Goal: Contribute content: Contribute content

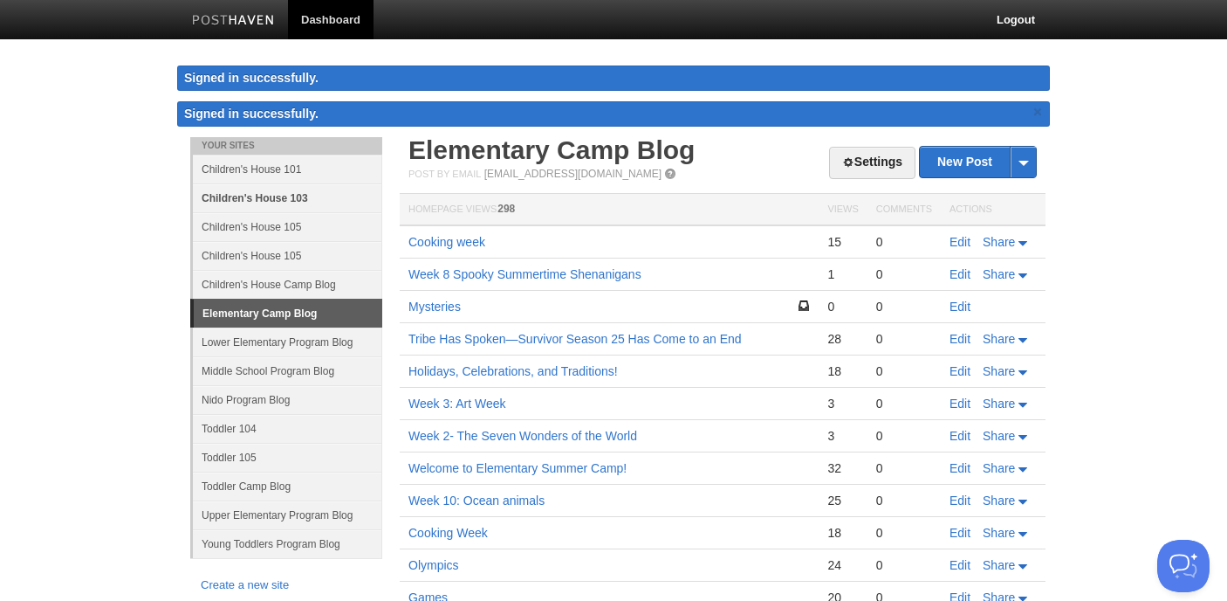
click at [287, 199] on link "Children's House 103" at bounding box center [287, 197] width 189 height 29
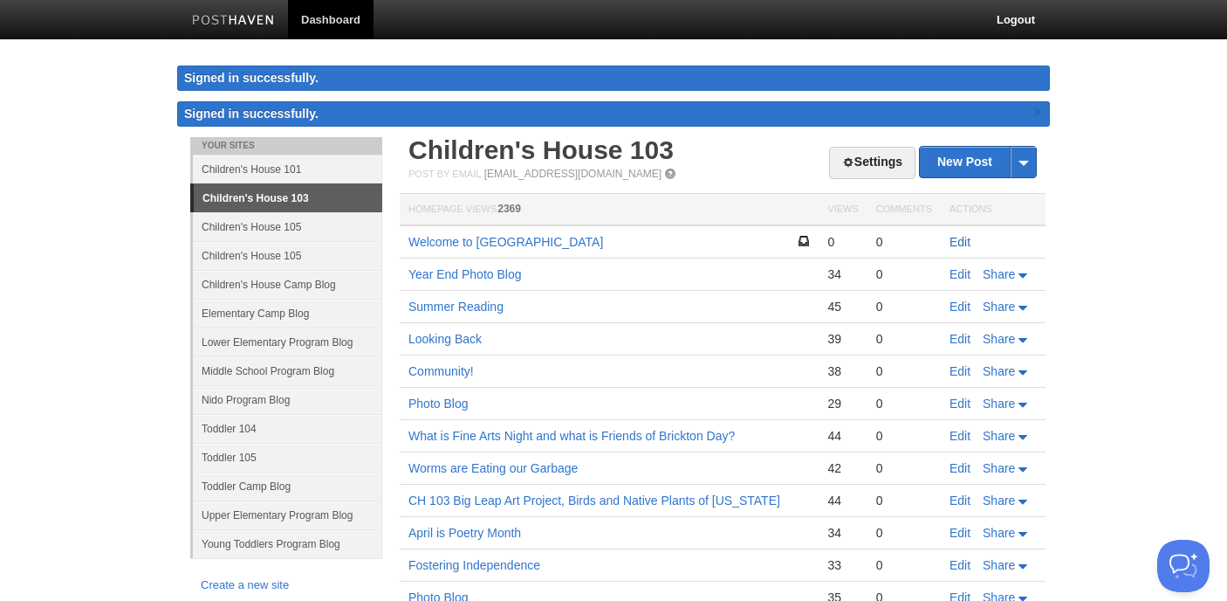
click at [958, 240] on link "Edit" at bounding box center [960, 242] width 21 height 14
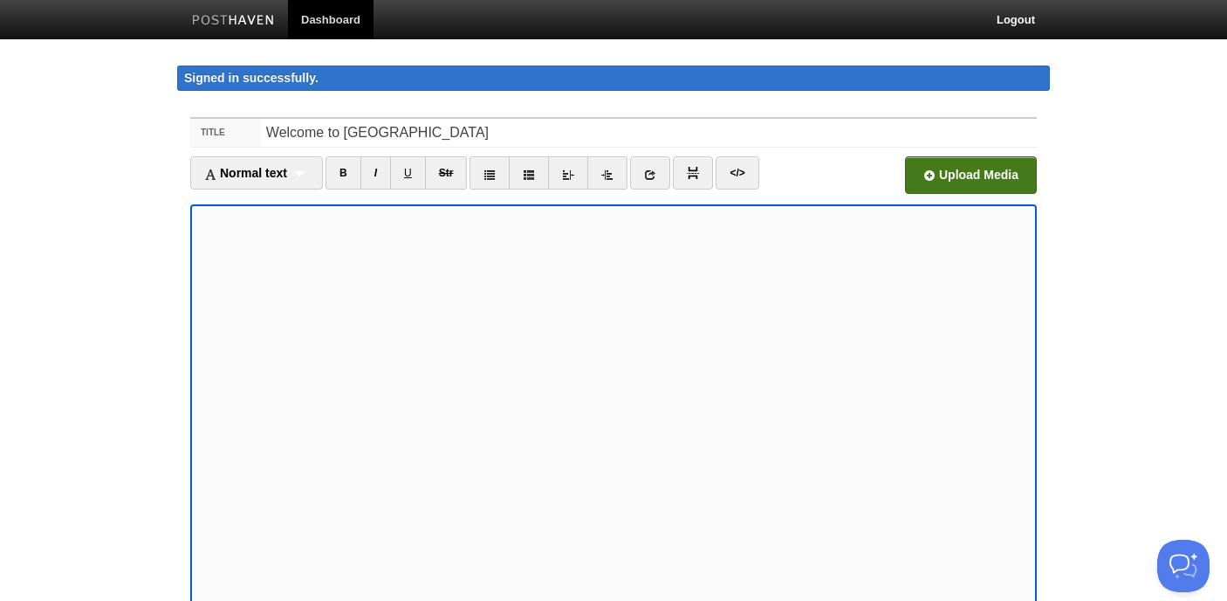
click at [957, 174] on input "file" at bounding box center [445, 179] width 1322 height 89
click at [933, 174] on input "file" at bounding box center [445, 179] width 1322 height 89
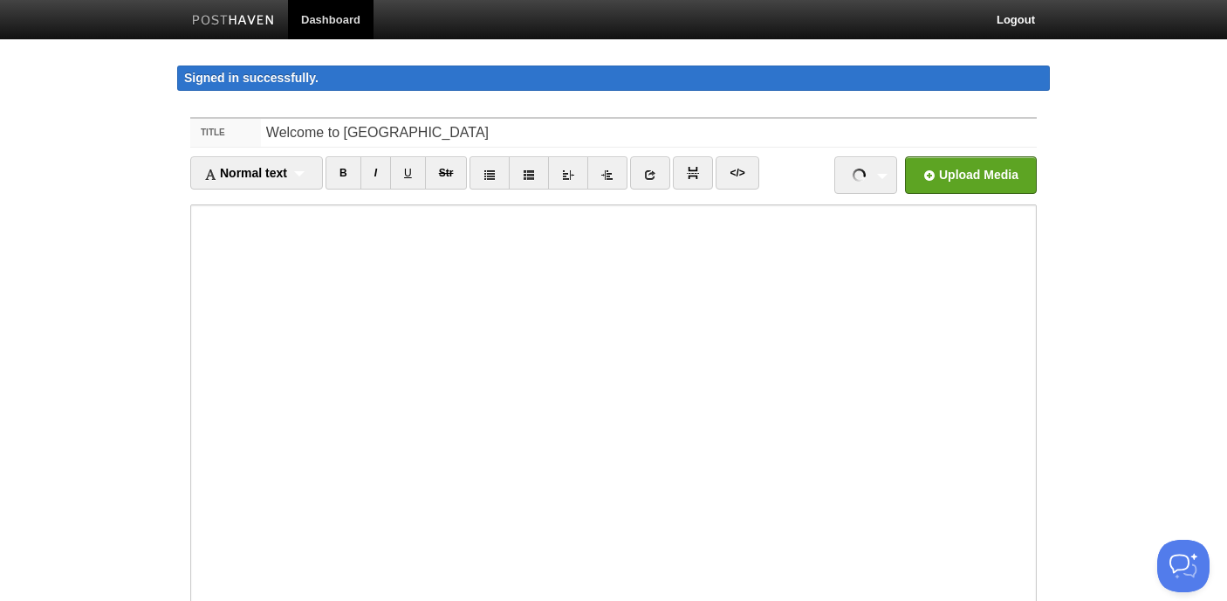
click at [1077, 508] on body "Dashboard Logout Signed in successfully. Signed in successfully. × Your Sites C…" at bounding box center [613, 387] width 1227 height 774
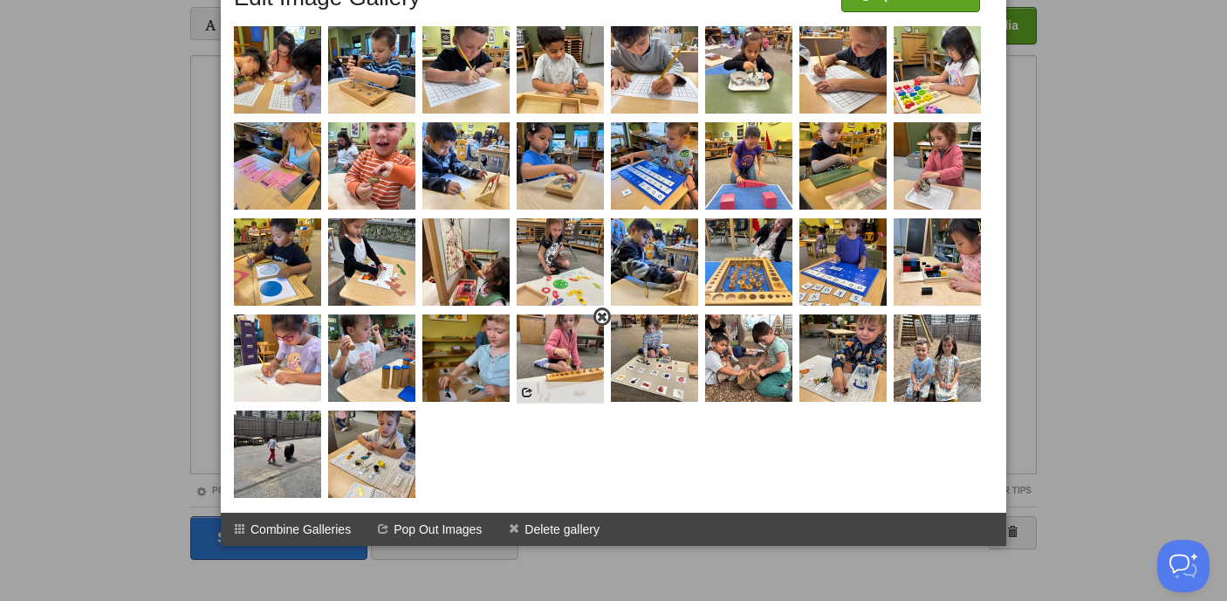
scroll to position [173, 0]
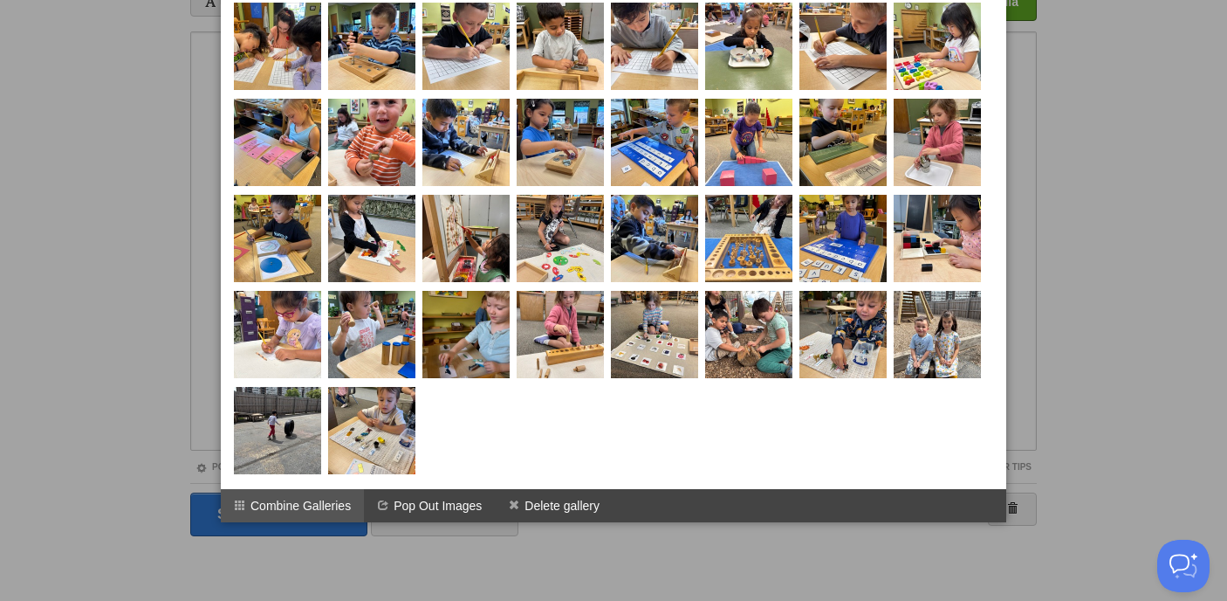
click at [339, 494] on li "Combine Galleries" at bounding box center [292, 505] width 143 height 33
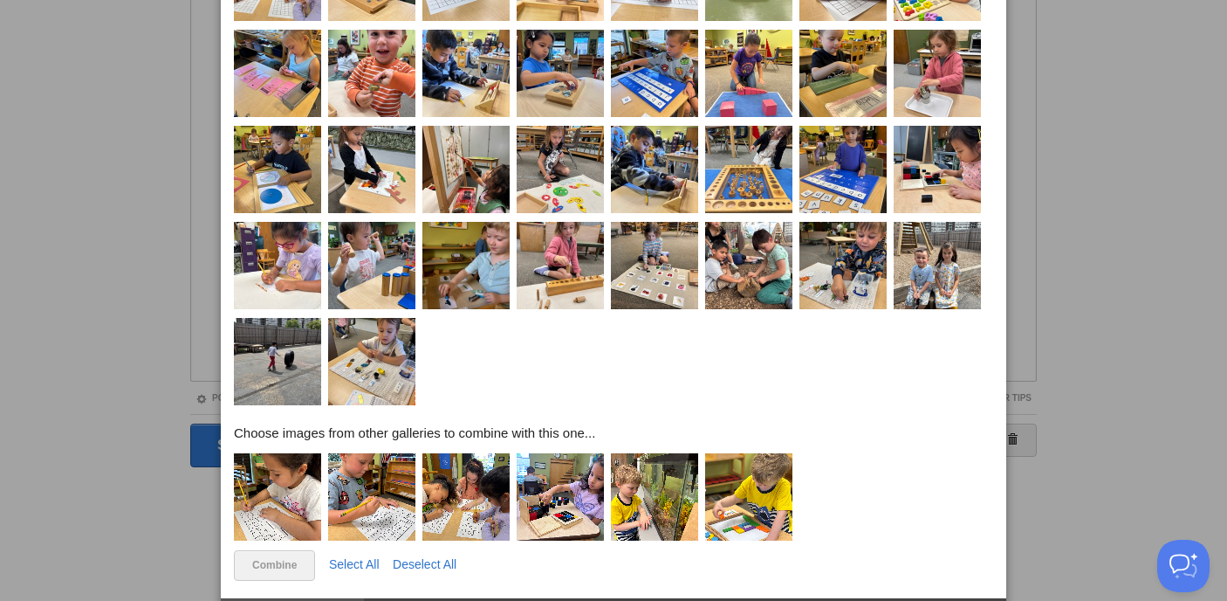
scroll to position [272, 0]
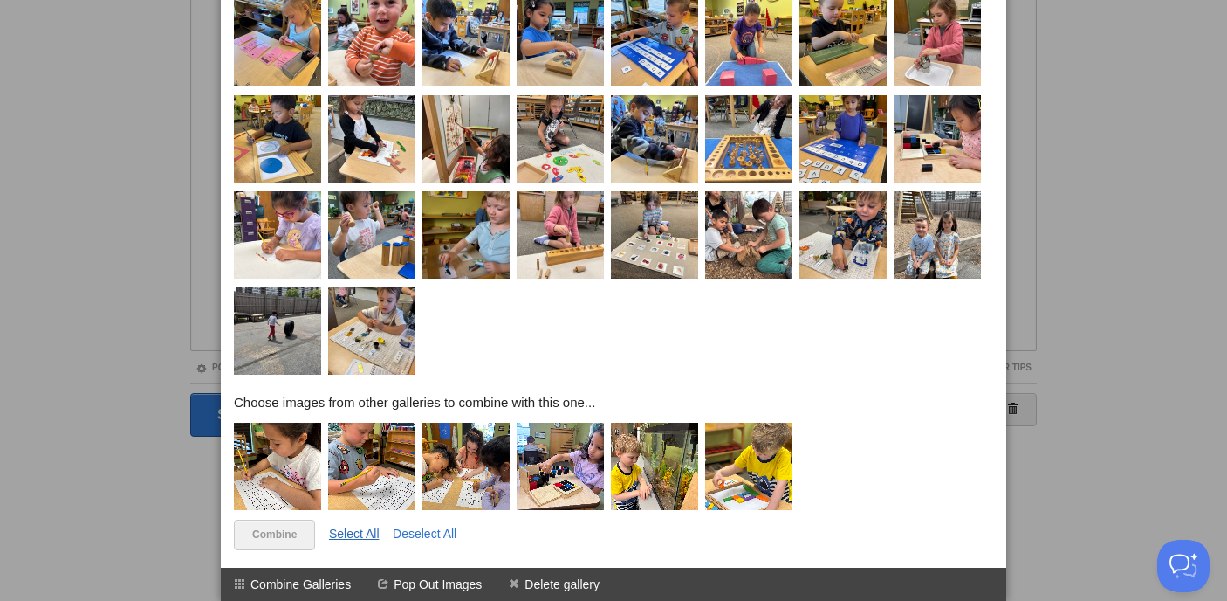
click at [372, 529] on link "Select All" at bounding box center [354, 533] width 51 height 14
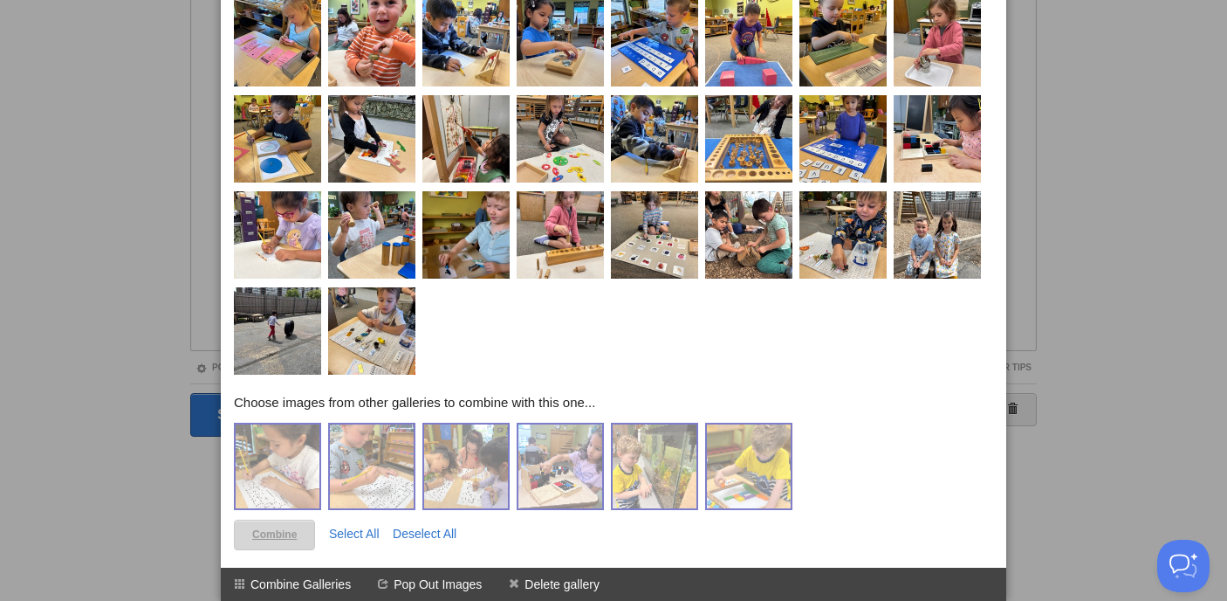
click at [269, 532] on link "Combine" at bounding box center [274, 534] width 81 height 31
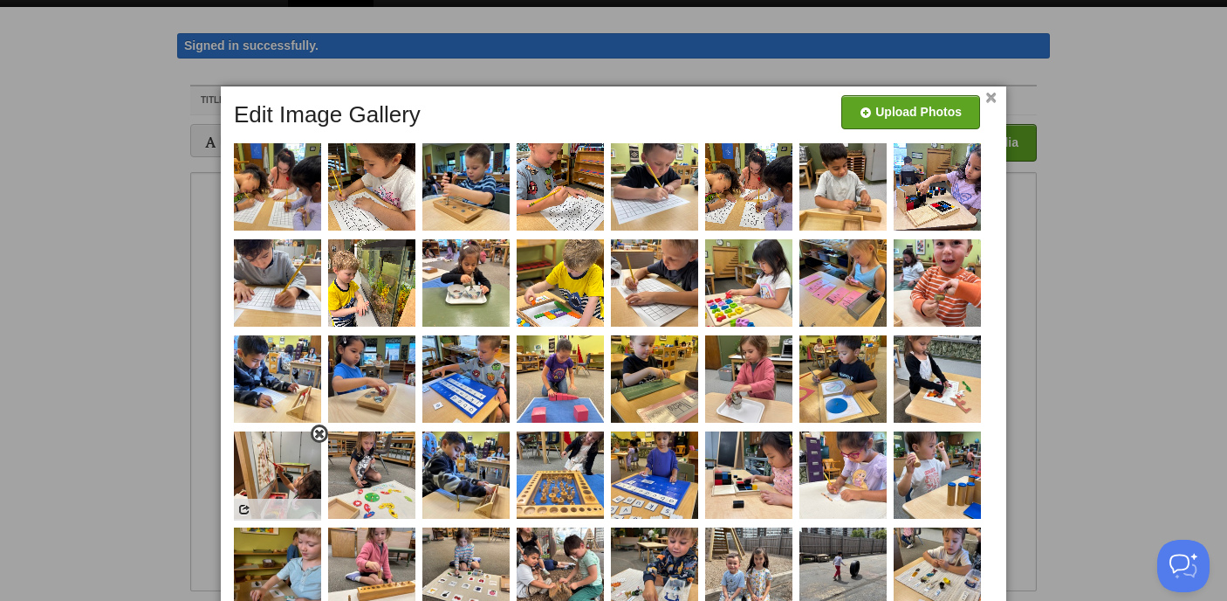
scroll to position [0, 0]
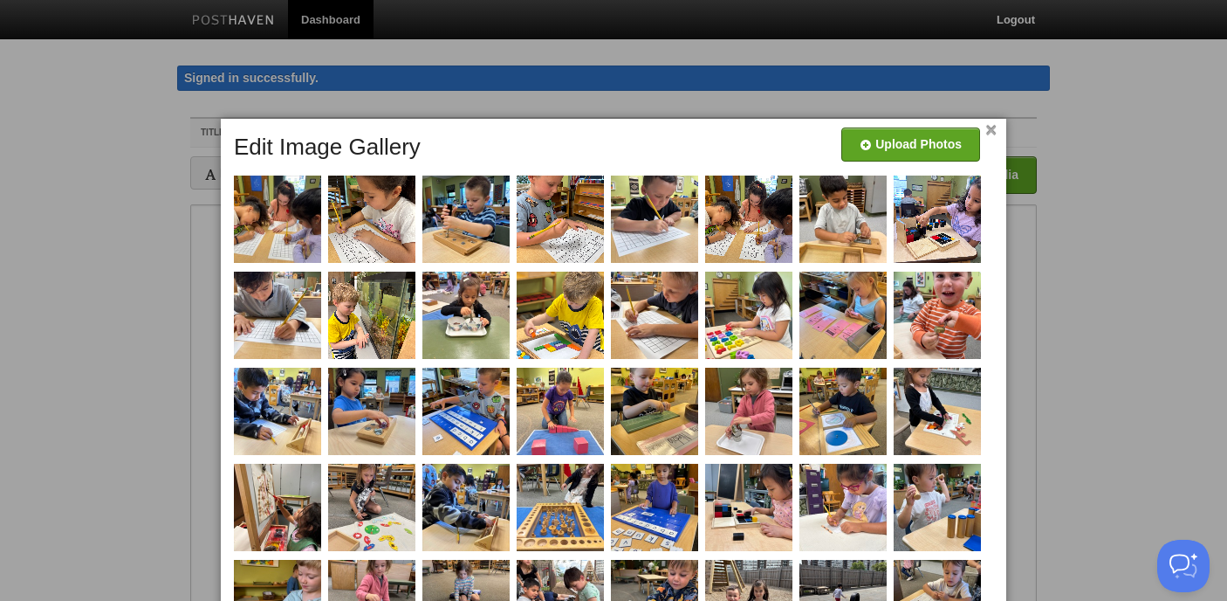
click at [993, 132] on link "×" at bounding box center [991, 131] width 11 height 10
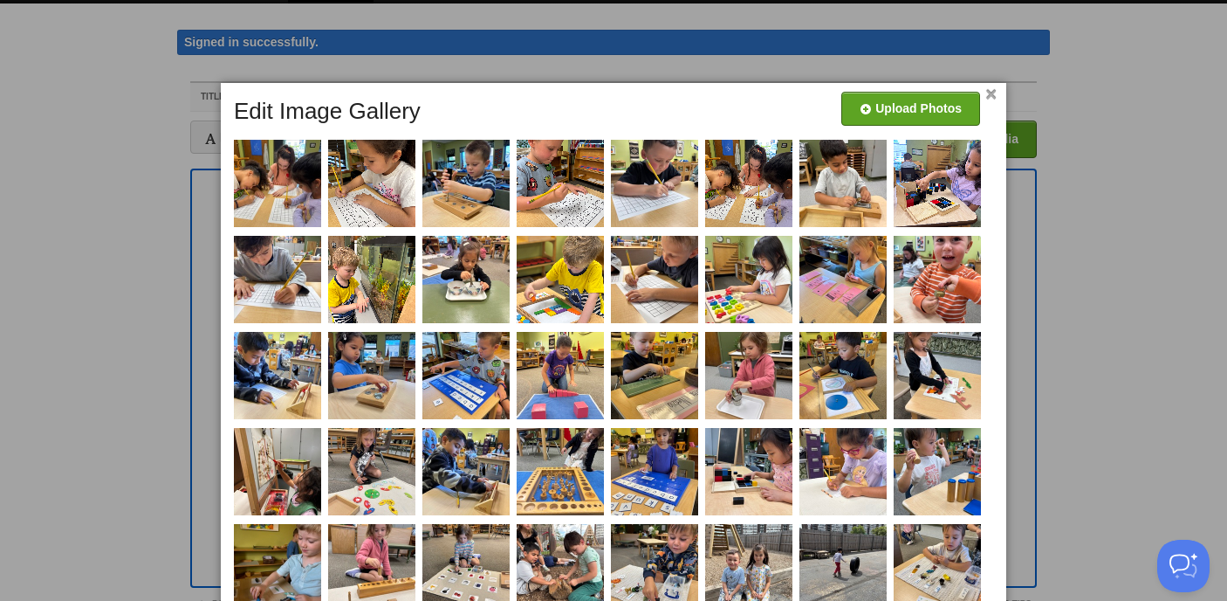
scroll to position [173, 0]
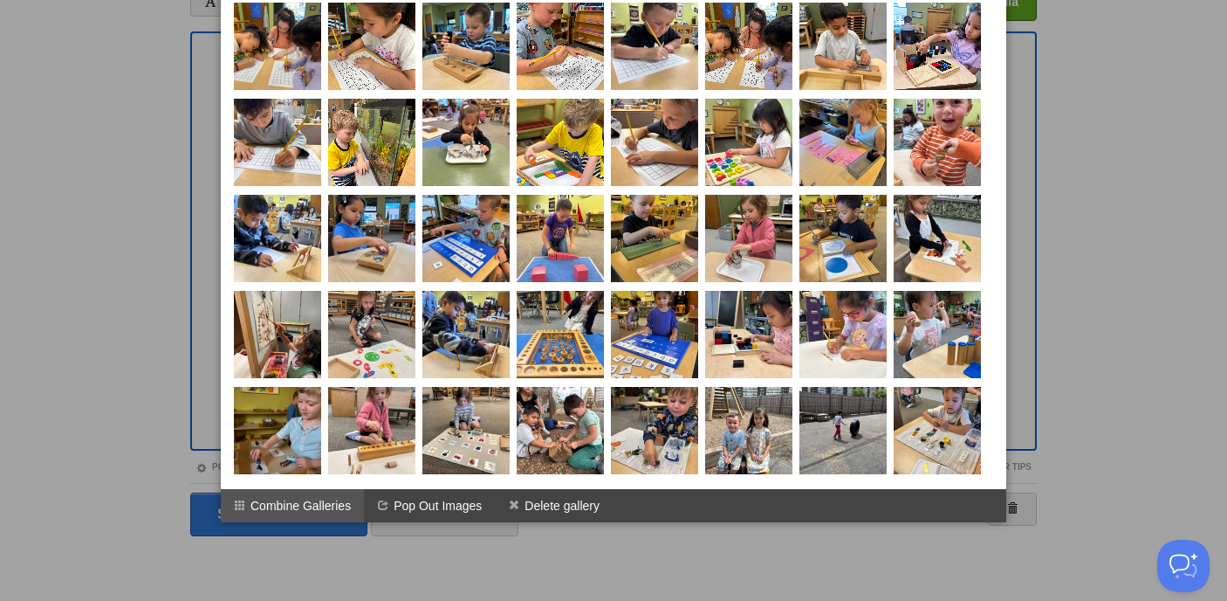
click at [291, 498] on li "Combine Galleries" at bounding box center [292, 505] width 143 height 33
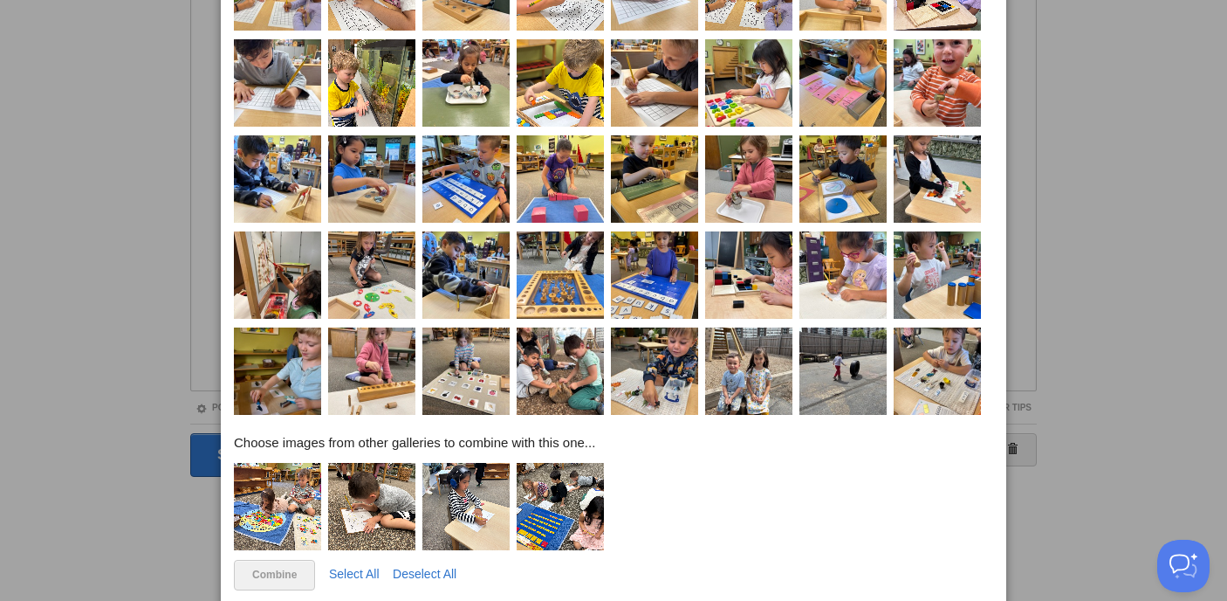
scroll to position [272, 0]
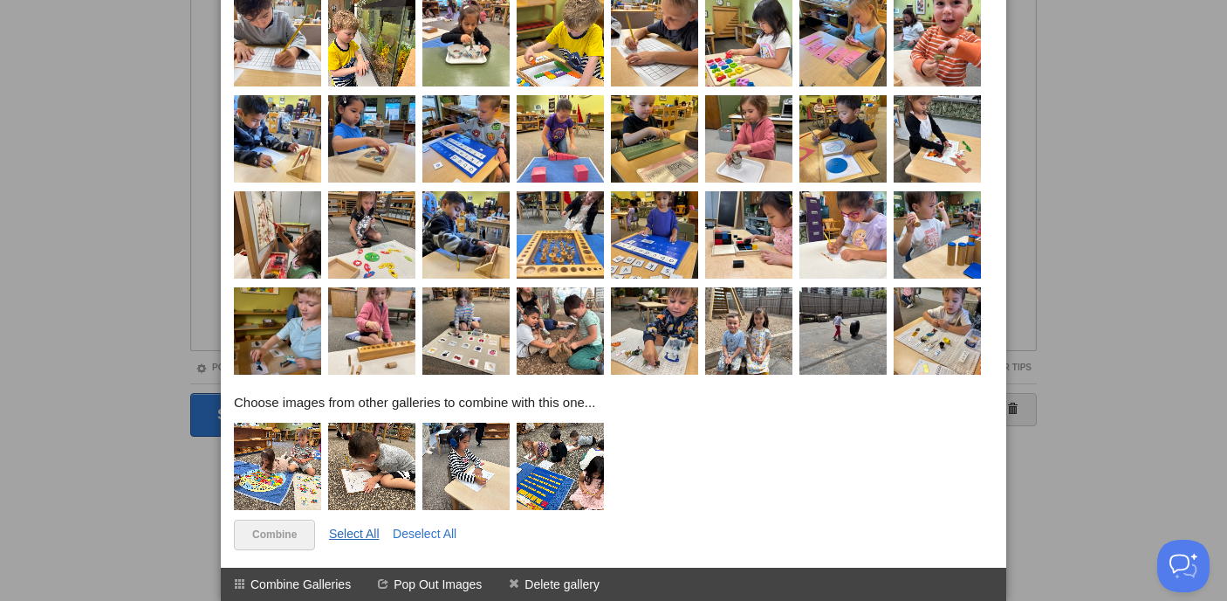
click at [341, 528] on link "Select All" at bounding box center [354, 533] width 51 height 14
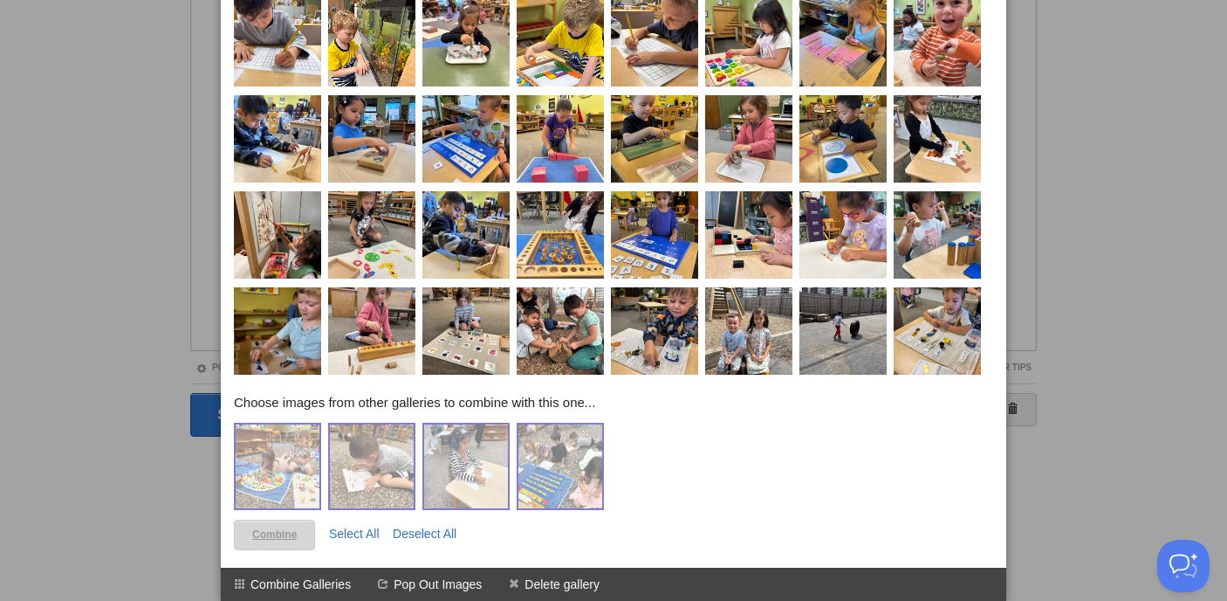
click at [265, 538] on link "Combine" at bounding box center [274, 534] width 81 height 31
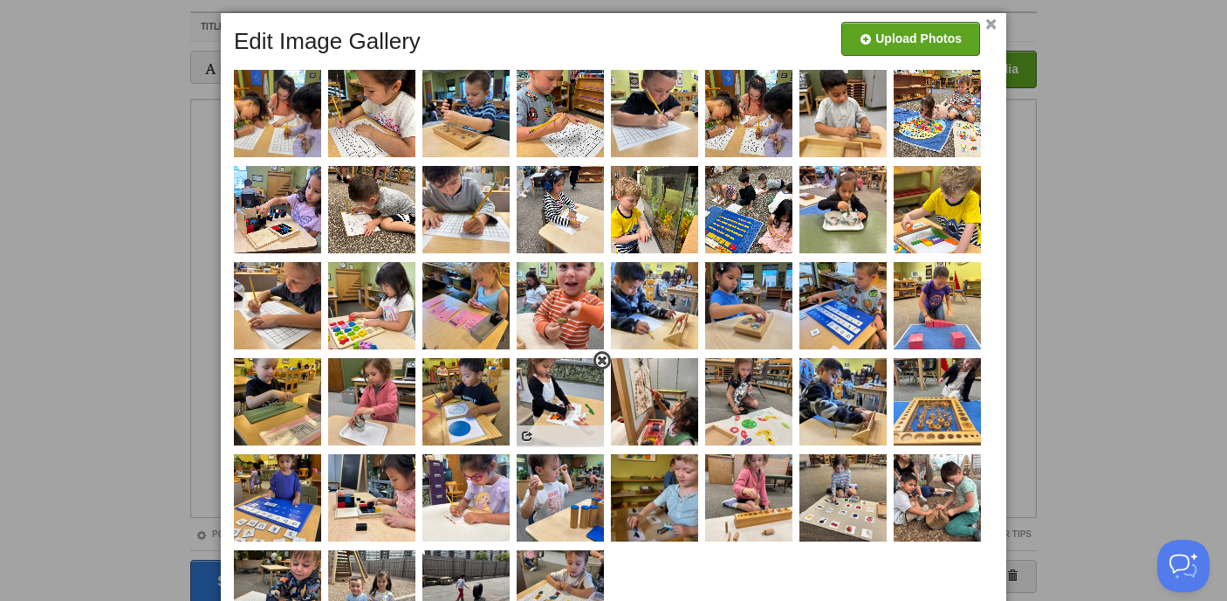
scroll to position [118, 0]
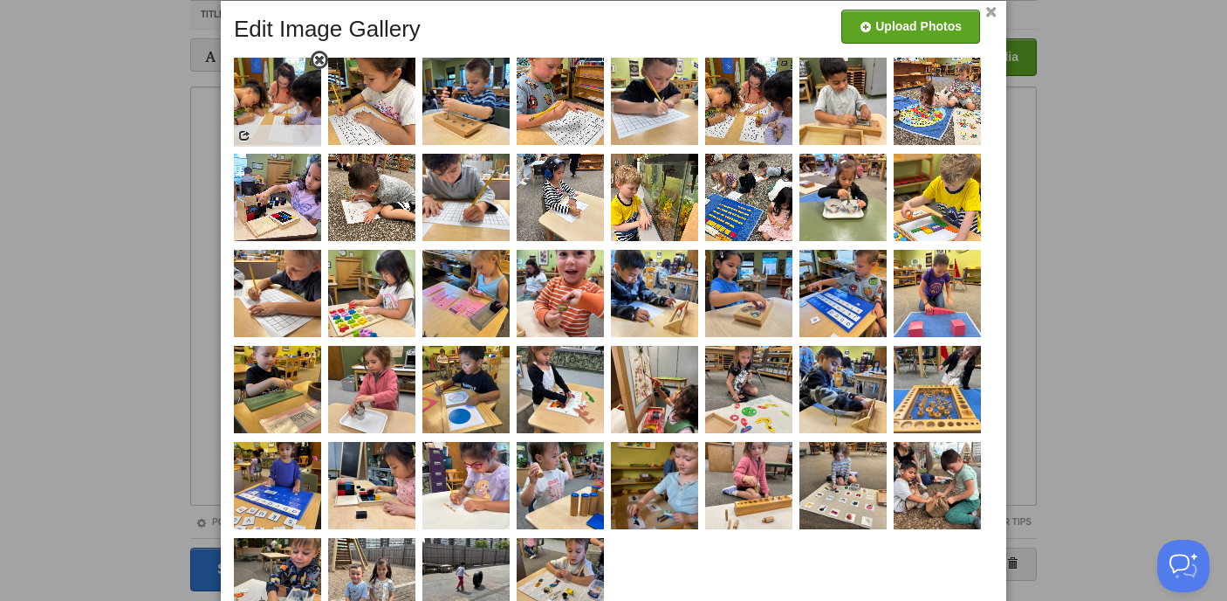
click at [319, 58] on span at bounding box center [319, 60] width 12 height 12
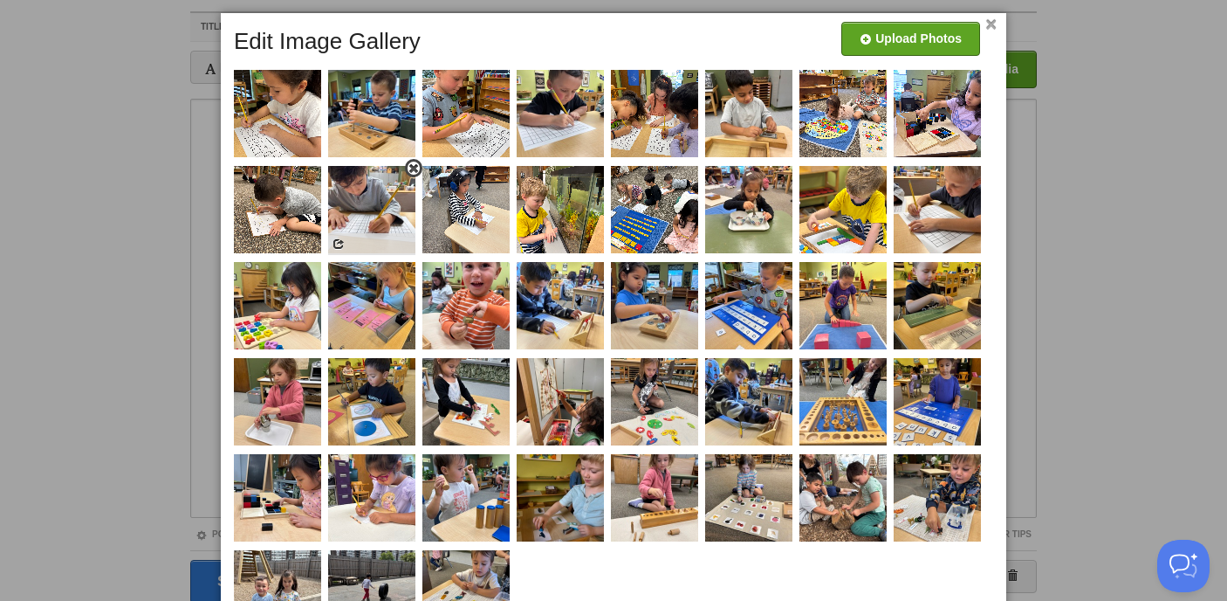
scroll to position [107, 0]
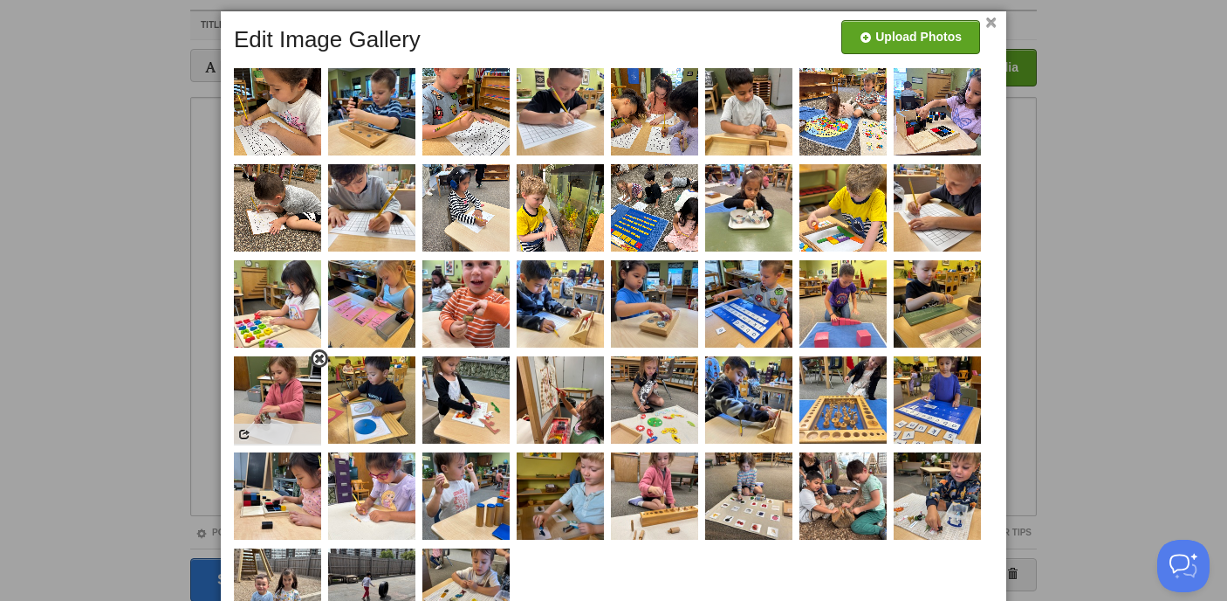
click at [320, 360] on span at bounding box center [319, 359] width 12 height 12
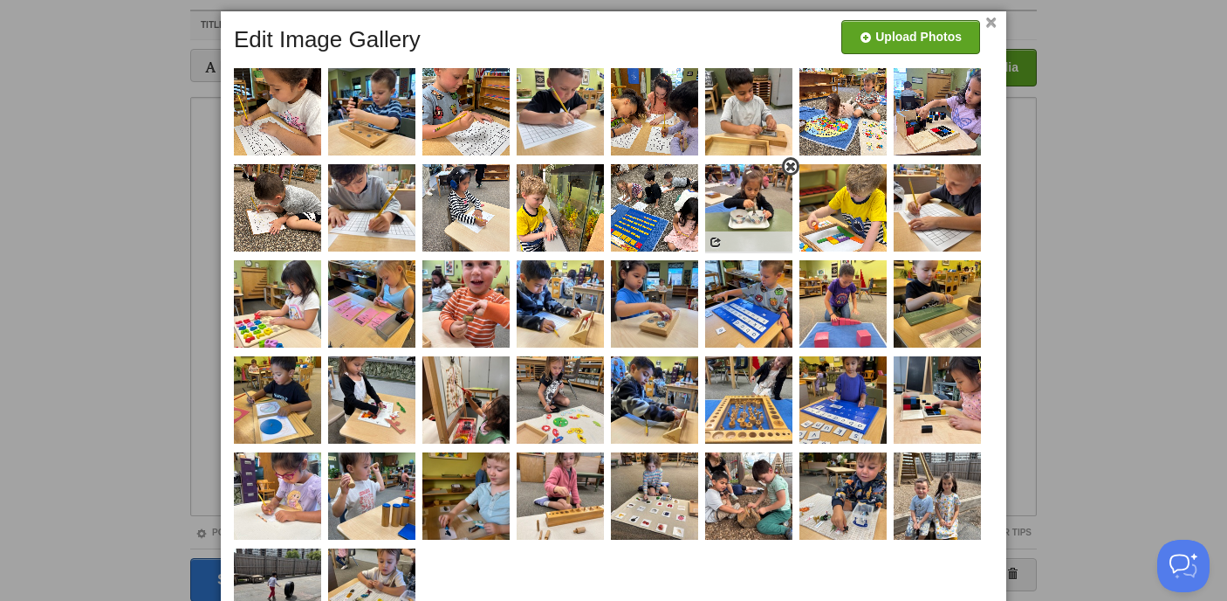
click at [790, 169] on span at bounding box center [791, 167] width 12 height 12
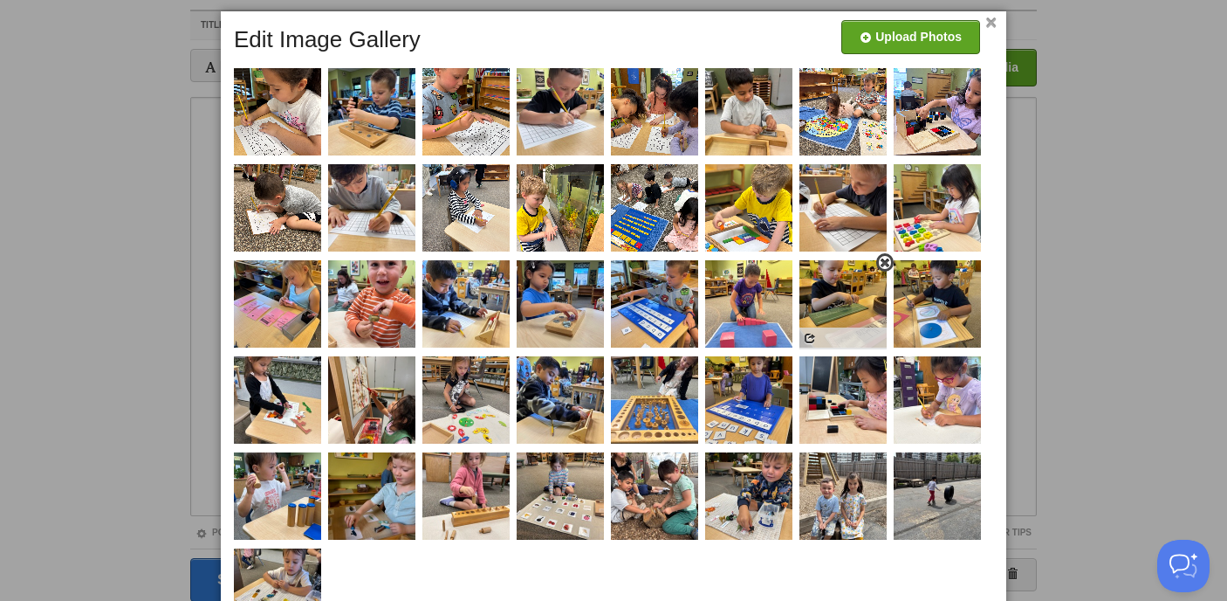
click at [885, 262] on span at bounding box center [885, 263] width 12 height 12
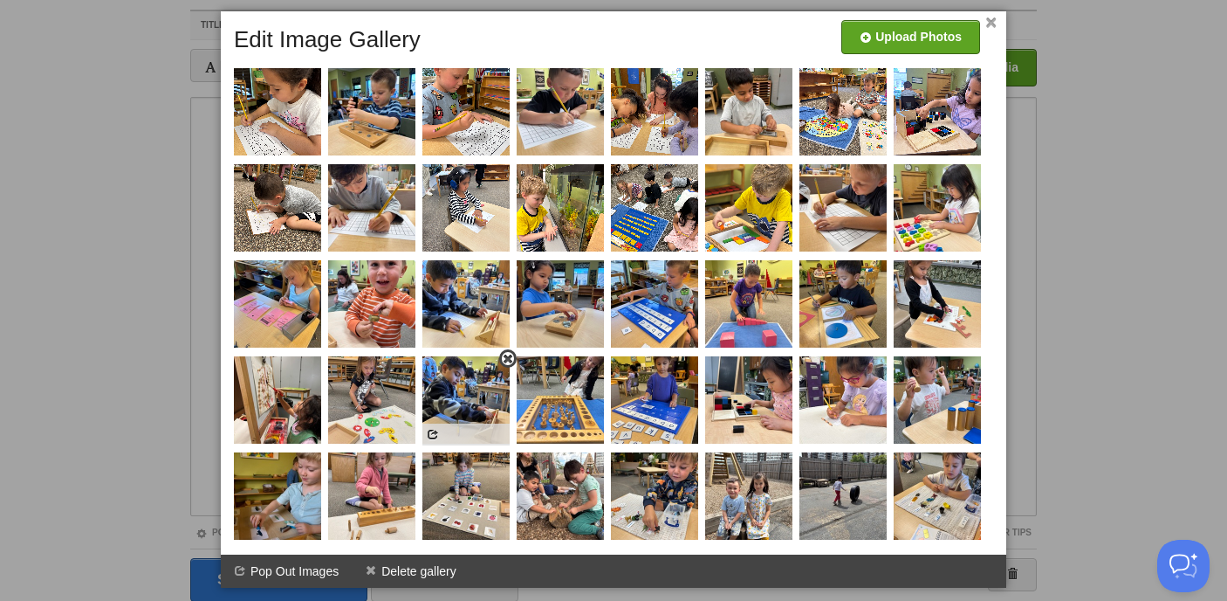
click at [509, 361] on span at bounding box center [508, 359] width 12 height 12
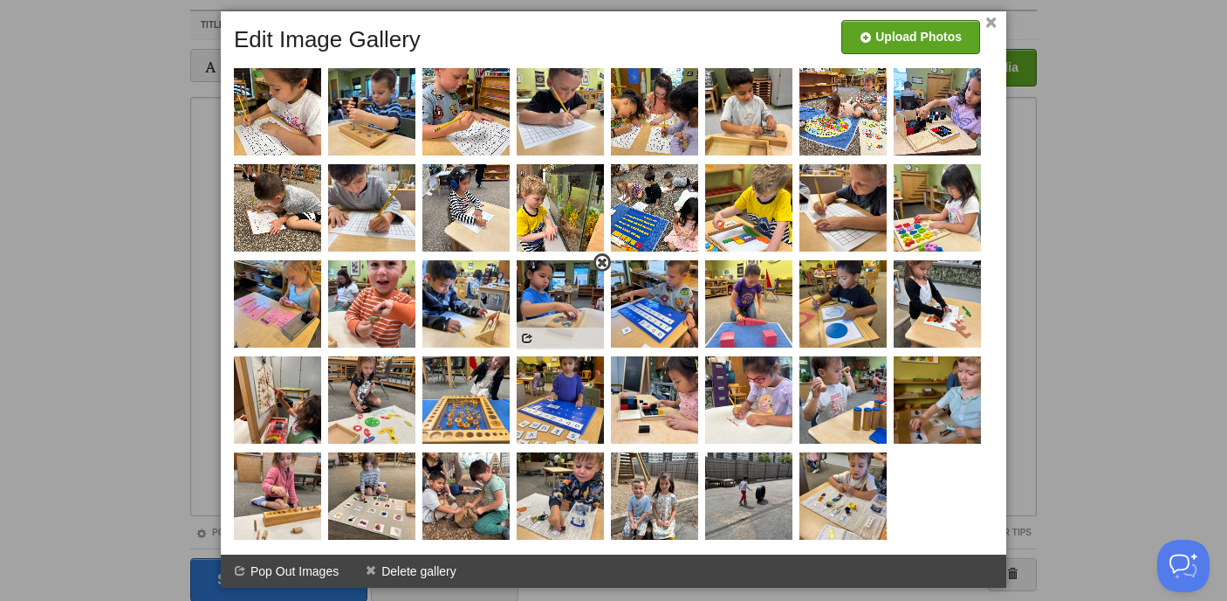
click at [601, 265] on span at bounding box center [602, 263] width 12 height 12
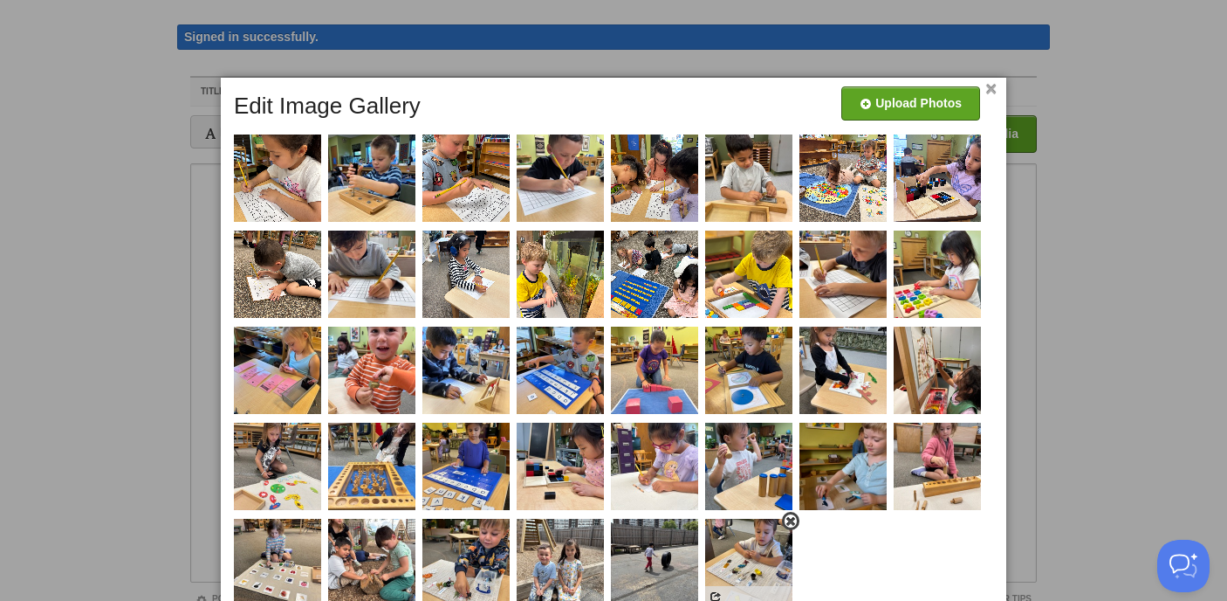
scroll to position [56, 0]
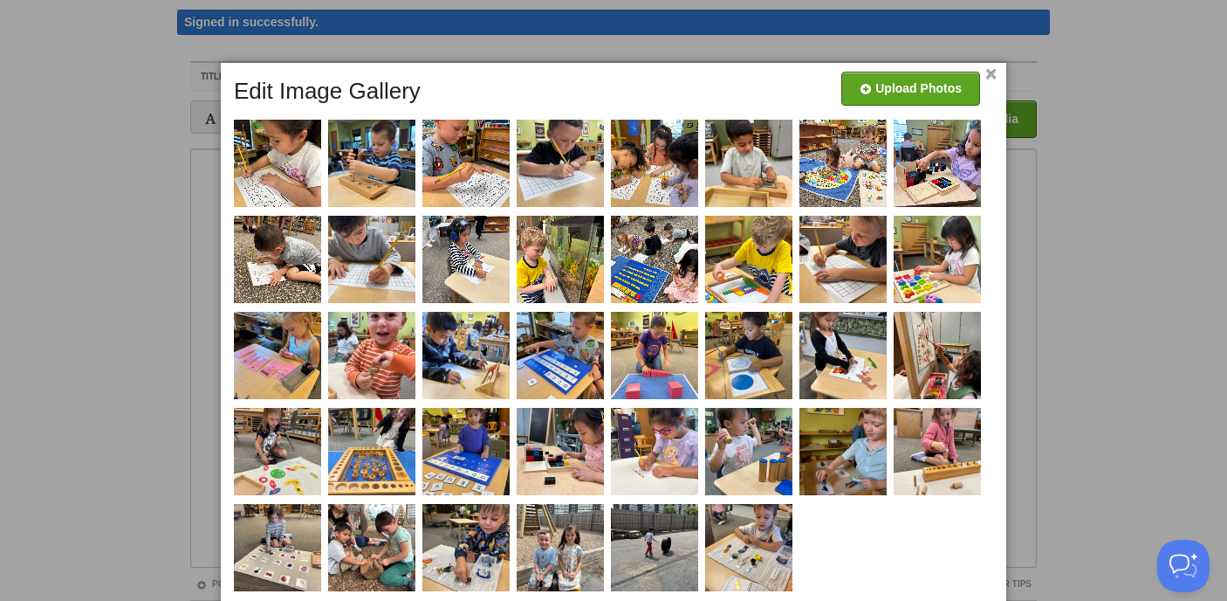
click at [989, 73] on link "×" at bounding box center [991, 75] width 11 height 10
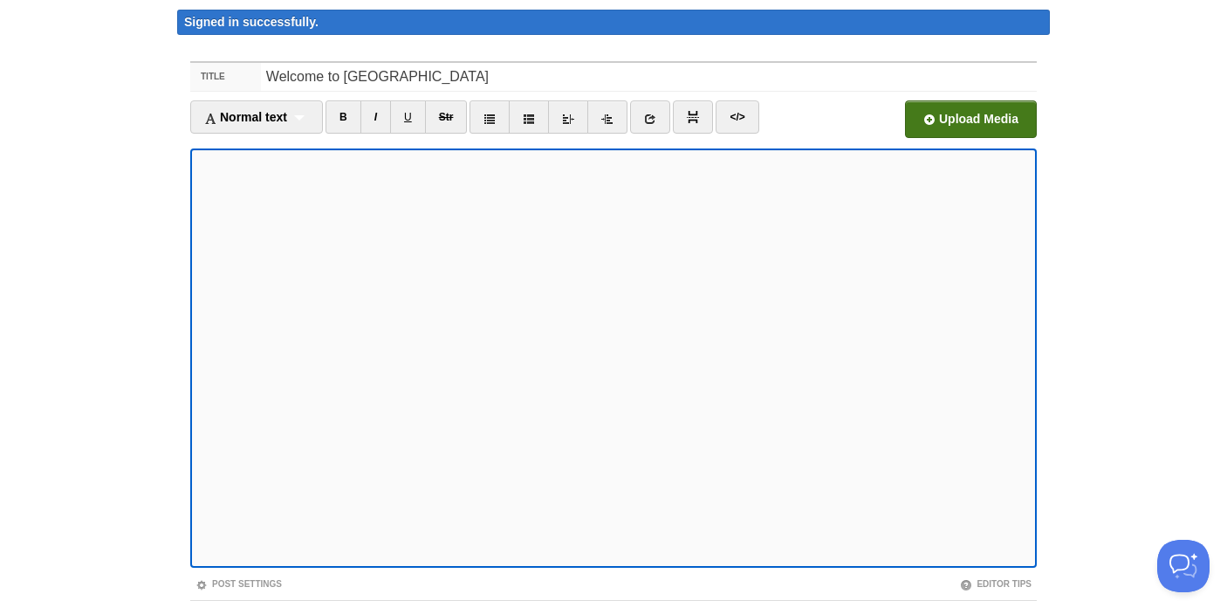
scroll to position [173, 0]
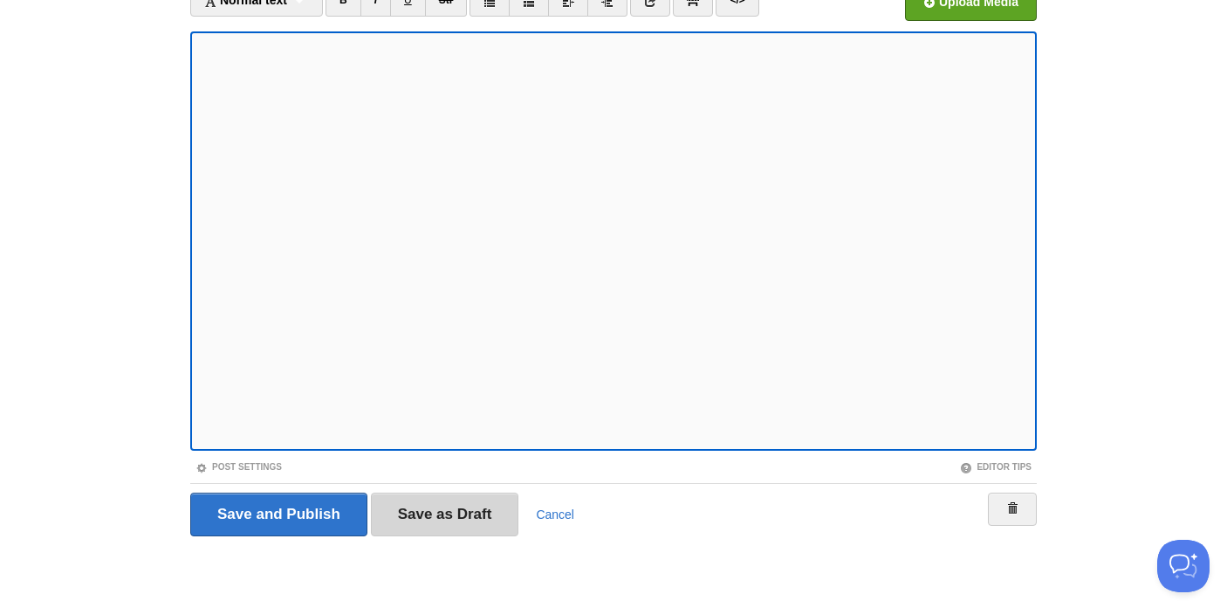
click at [472, 512] on input "Save as Draft" at bounding box center [445, 514] width 148 height 44
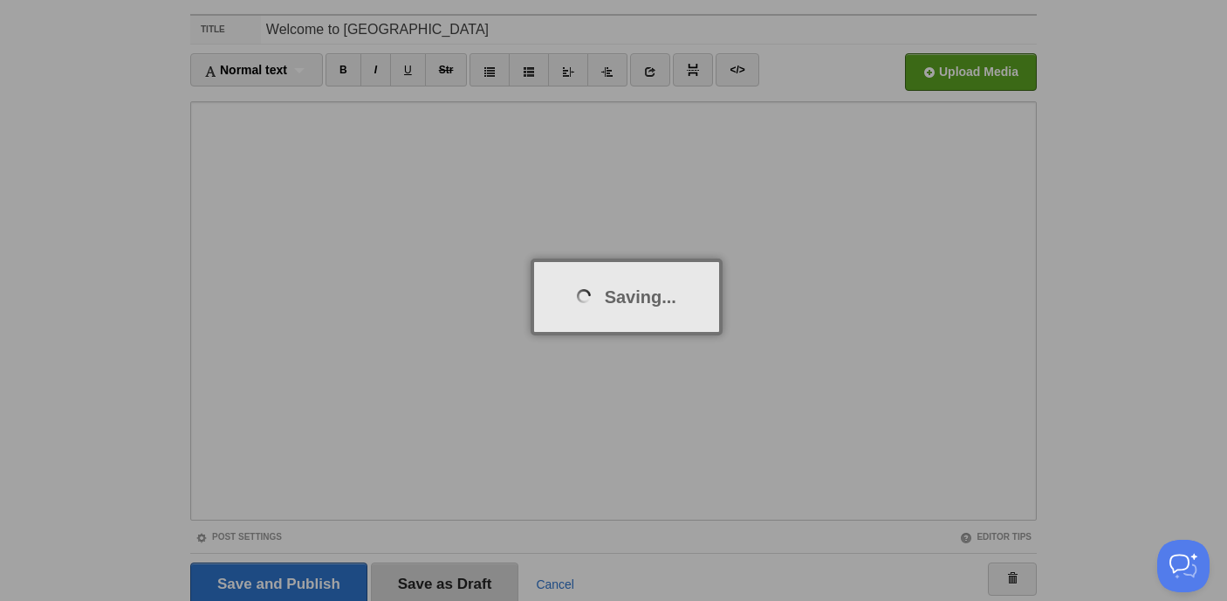
scroll to position [101, 0]
